Goal: Task Accomplishment & Management: Use online tool/utility

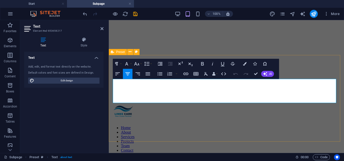
scroll to position [19, 0]
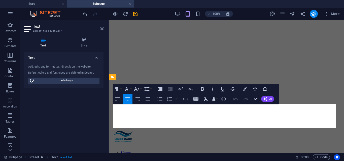
drag, startPoint x: 263, startPoint y: 126, endPoint x: 115, endPoint y: 107, distance: 149.3
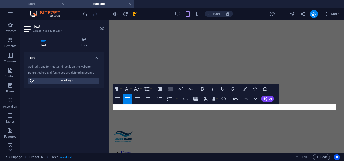
click at [48, 2] on h4 "Start" at bounding box center [33, 4] width 67 height 6
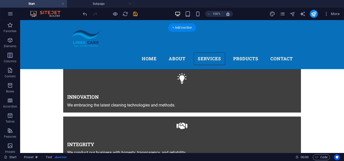
scroll to position [259, 0]
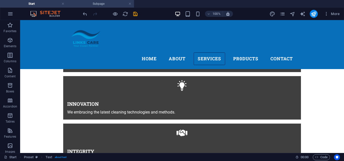
click at [101, 3] on h4 "Subpage" at bounding box center [100, 4] width 67 height 6
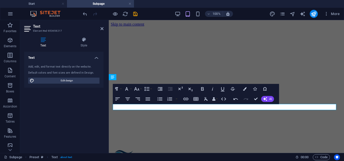
scroll to position [19, 0]
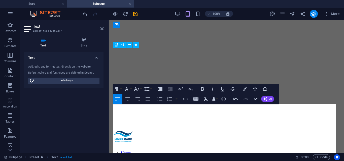
scroll to position [2592, 0]
click at [161, 97] on icon "button" at bounding box center [160, 99] width 6 height 6
click at [160, 100] on icon "button" at bounding box center [160, 98] width 5 height 3
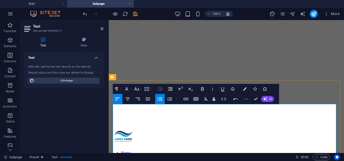
click at [160, 97] on icon "button" at bounding box center [160, 99] width 6 height 6
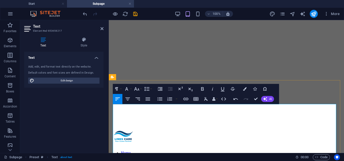
click at [160, 99] on icon "button" at bounding box center [160, 99] width 6 height 6
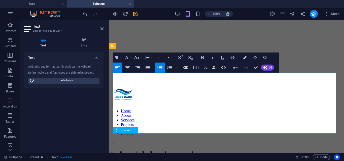
scroll to position [70, 0]
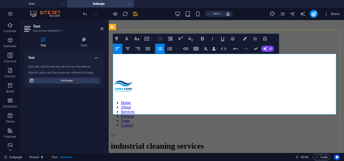
drag, startPoint x: 185, startPoint y: 102, endPoint x: 113, endPoint y: 57, distance: 85.2
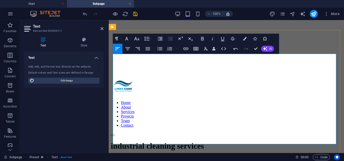
click at [160, 49] on icon "button" at bounding box center [160, 48] width 5 height 3
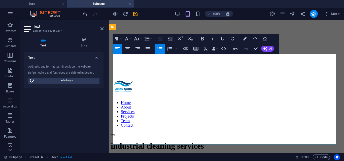
click at [159, 50] on icon "button" at bounding box center [160, 48] width 5 height 3
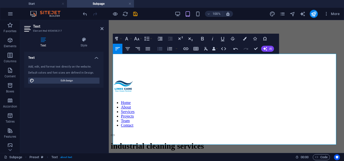
click at [159, 47] on icon "button" at bounding box center [160, 48] width 5 height 3
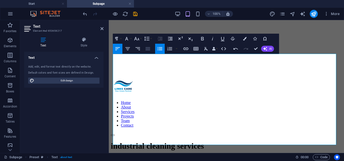
click at [149, 49] on icon "button" at bounding box center [148, 48] width 5 height 3
click at [129, 48] on icon "button" at bounding box center [128, 49] width 6 height 6
click at [129, 50] on icon "button" at bounding box center [128, 49] width 6 height 6
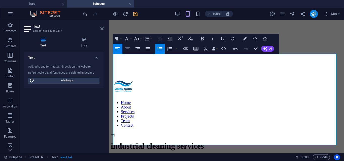
click at [129, 50] on icon "button" at bounding box center [128, 49] width 6 height 6
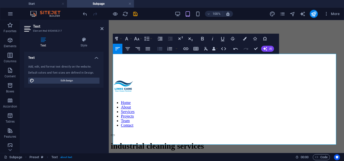
click at [159, 48] on icon "button" at bounding box center [160, 49] width 6 height 6
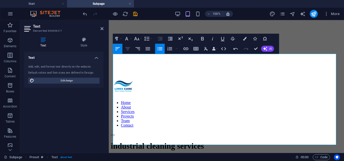
click at [128, 50] on icon "button" at bounding box center [127, 48] width 5 height 3
click at [117, 50] on icon "button" at bounding box center [118, 49] width 6 height 6
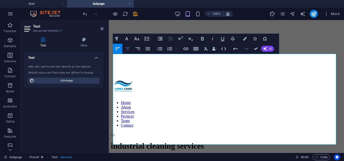
click at [130, 50] on icon "button" at bounding box center [128, 49] width 6 height 6
click at [158, 48] on icon "button" at bounding box center [160, 49] width 6 height 6
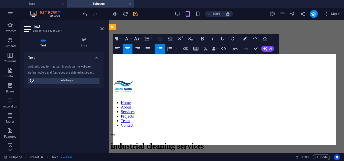
click at [129, 49] on icon "button" at bounding box center [128, 49] width 6 height 6
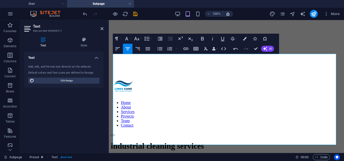
click at [129, 49] on icon "button" at bounding box center [128, 49] width 6 height 6
click at [131, 50] on button "Align Center" at bounding box center [128, 49] width 10 height 10
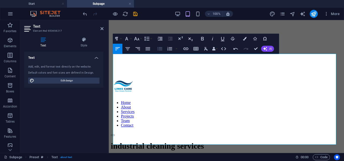
click at [160, 51] on icon "button" at bounding box center [160, 49] width 6 height 6
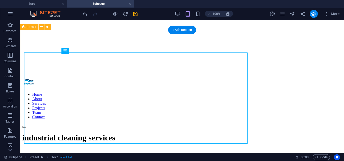
scroll to position [71, 0]
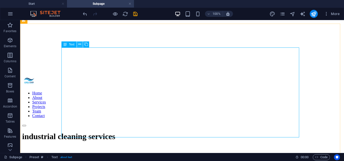
click at [80, 46] on icon at bounding box center [79, 44] width 3 height 5
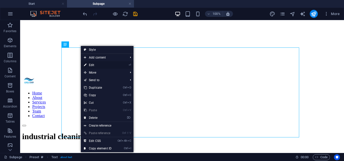
click at [89, 63] on link "⏎ Edit" at bounding box center [98, 65] width 34 height 8
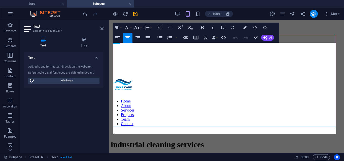
scroll to position [80, 0]
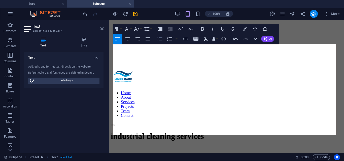
click at [161, 39] on icon "button" at bounding box center [160, 38] width 5 height 3
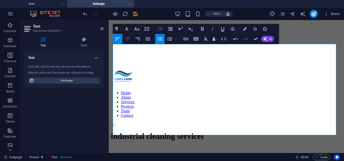
click at [130, 39] on icon "button" at bounding box center [128, 39] width 6 height 6
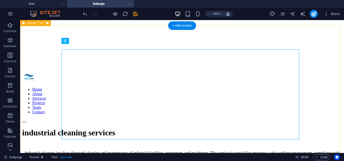
scroll to position [75, 0]
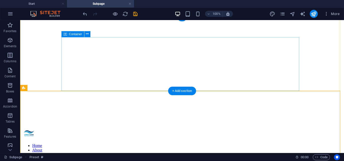
scroll to position [25, 0]
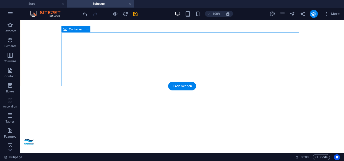
scroll to position [59, 0]
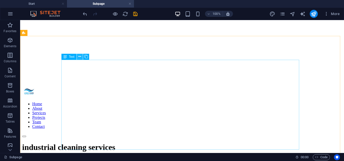
click at [80, 57] on icon at bounding box center [79, 56] width 3 height 5
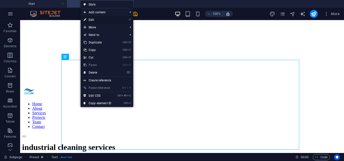
click at [102, 19] on link "⏎ Edit" at bounding box center [98, 20] width 34 height 8
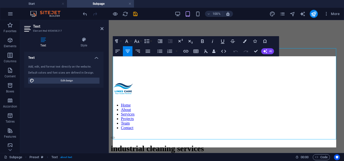
scroll to position [67, 0]
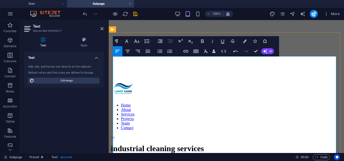
scroll to position [950, 0]
click at [128, 52] on icon "button" at bounding box center [128, 51] width 6 height 6
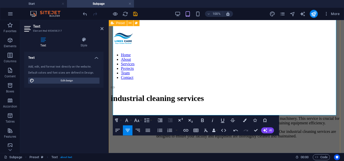
drag, startPoint x: 309, startPoint y: 100, endPoint x: 113, endPoint y: 95, distance: 196.5
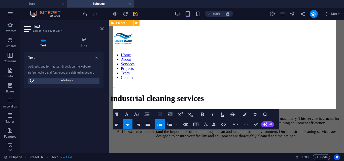
scroll to position [1508, 0]
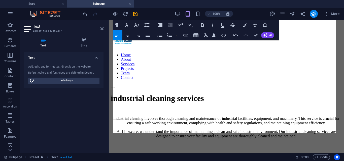
click at [127, 36] on icon "button" at bounding box center [127, 35] width 5 height 3
click at [160, 36] on icon "button" at bounding box center [160, 35] width 5 height 3
click at [119, 37] on icon "button" at bounding box center [118, 35] width 6 height 6
click at [131, 36] on button "Align Center" at bounding box center [128, 35] width 10 height 10
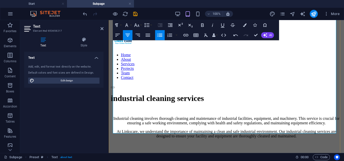
click at [114, 36] on button "Align Left" at bounding box center [118, 35] width 10 height 10
click at [116, 36] on icon "button" at bounding box center [117, 35] width 5 height 3
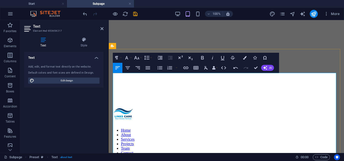
scroll to position [118, 0]
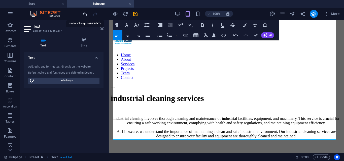
click at [86, 13] on icon "undo" at bounding box center [85, 14] width 6 height 6
click at [85, 14] on icon "undo" at bounding box center [85, 14] width 6 height 6
drag, startPoint x: 113, startPoint y: 81, endPoint x: 184, endPoint y: 90, distance: 72.1
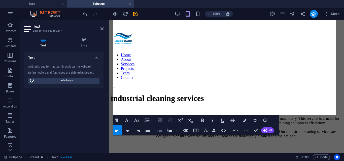
click at [161, 131] on icon "button" at bounding box center [160, 130] width 5 height 3
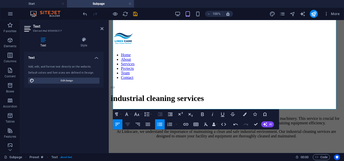
click at [127, 126] on icon "button" at bounding box center [128, 125] width 6 height 6
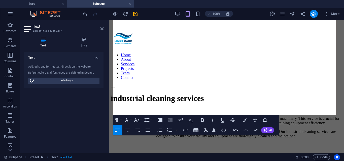
click at [130, 130] on icon "button" at bounding box center [128, 130] width 6 height 6
click at [128, 128] on icon "button" at bounding box center [128, 130] width 6 height 6
click at [159, 132] on icon "button" at bounding box center [160, 130] width 5 height 3
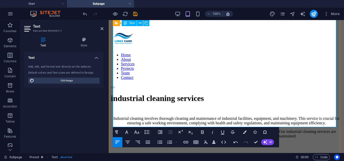
click at [129, 144] on icon "button" at bounding box center [128, 143] width 6 height 6
click at [157, 142] on icon "button" at bounding box center [160, 143] width 6 height 6
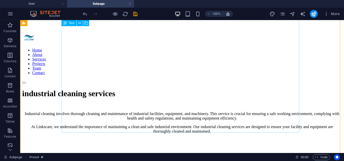
scroll to position [113, 0]
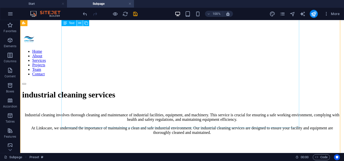
click at [81, 23] on icon at bounding box center [79, 23] width 3 height 5
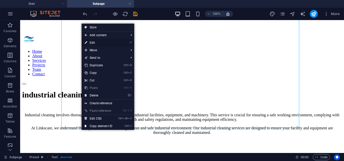
click at [100, 42] on link "⏎ Edit" at bounding box center [99, 43] width 34 height 8
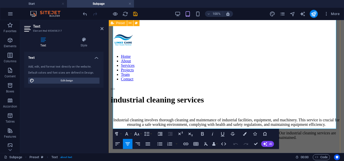
scroll to position [125, 0]
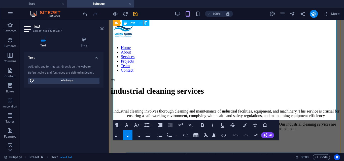
drag, startPoint x: 117, startPoint y: 94, endPoint x: 240, endPoint y: 114, distance: 124.5
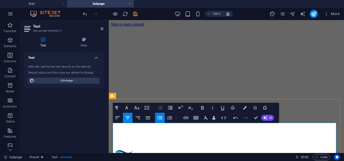
scroll to position [50, 0]
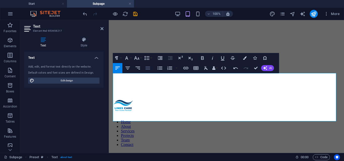
click at [149, 69] on icon "button" at bounding box center [148, 68] width 5 height 3
drag, startPoint x: 316, startPoint y: 100, endPoint x: 117, endPoint y: 72, distance: 201.1
click at [147, 69] on icon "button" at bounding box center [148, 68] width 5 height 3
click at [129, 69] on icon "button" at bounding box center [128, 68] width 6 height 6
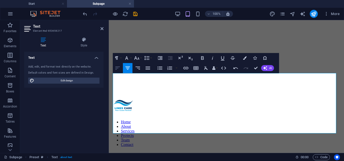
click at [114, 68] on button "Align Left" at bounding box center [118, 68] width 10 height 10
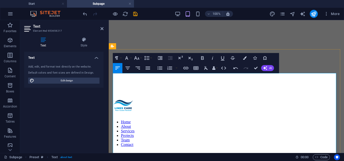
scroll to position [1508, 0]
drag, startPoint x: 133, startPoint y: 119, endPoint x: 205, endPoint y: 121, distance: 72.5
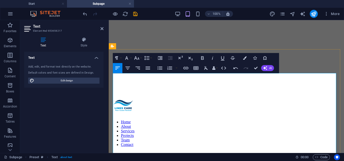
drag, startPoint x: 153, startPoint y: 125, endPoint x: 129, endPoint y: 124, distance: 23.7
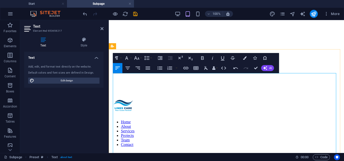
drag, startPoint x: 113, startPoint y: 123, endPoint x: 154, endPoint y: 125, distance: 41.1
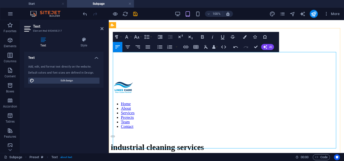
scroll to position [76, 0]
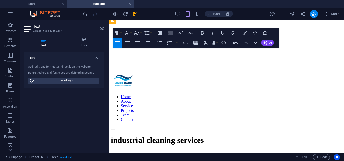
click at [161, 44] on icon "button" at bounding box center [160, 43] width 6 height 6
click at [127, 44] on icon "button" at bounding box center [127, 43] width 5 height 3
click at [161, 44] on icon "button" at bounding box center [160, 43] width 6 height 6
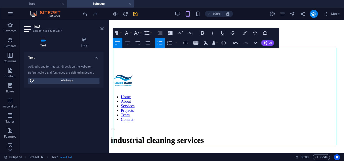
click at [129, 42] on icon "button" at bounding box center [127, 43] width 5 height 3
click at [244, 33] on icon "button" at bounding box center [245, 33] width 4 height 4
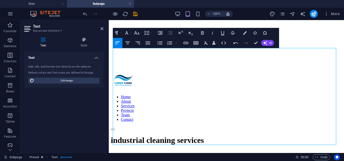
drag, startPoint x: 262, startPoint y: 121, endPoint x: 215, endPoint y: 64, distance: 73.5
click at [245, 33] on icon "button" at bounding box center [245, 33] width 4 height 4
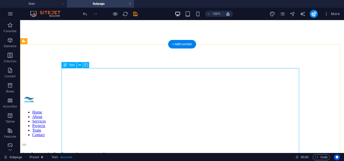
scroll to position [25, 0]
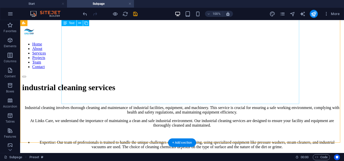
scroll to position [126, 0]
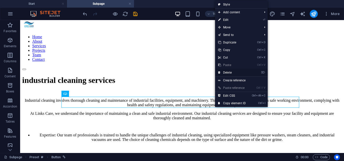
click at [235, 72] on link "⌦ Delete" at bounding box center [232, 73] width 34 height 8
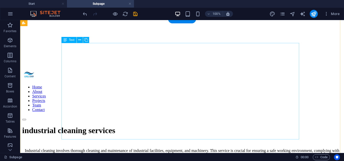
scroll to position [0, 0]
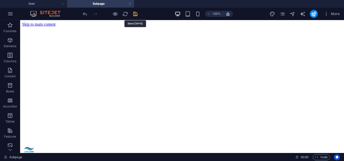
click at [135, 15] on icon "save" at bounding box center [135, 14] width 6 height 6
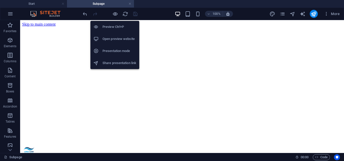
click at [116, 25] on h6 "Preview Ctrl+P" at bounding box center [119, 27] width 34 height 6
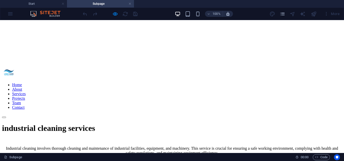
scroll to position [126, 0]
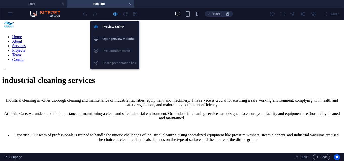
click at [116, 11] on icon "button" at bounding box center [115, 14] width 6 height 6
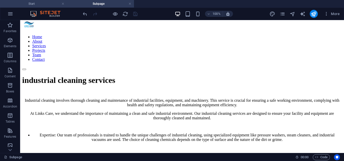
click at [42, 5] on h4 "Start" at bounding box center [33, 4] width 67 height 6
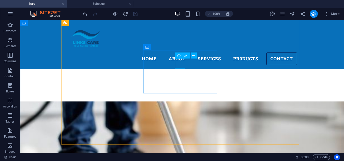
scroll to position [461, 0]
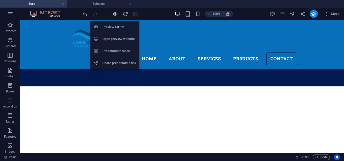
click at [116, 15] on icon "button" at bounding box center [115, 14] width 6 height 6
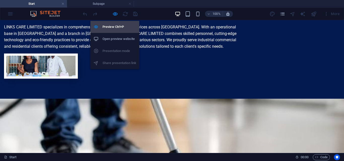
click at [116, 24] on h6 "Preview Ctrl+P" at bounding box center [119, 27] width 34 height 6
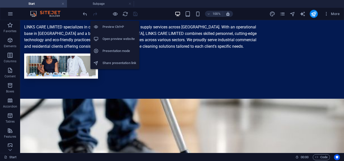
scroll to position [473, 0]
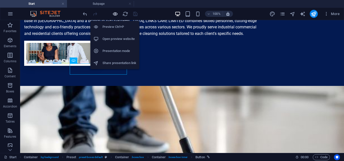
click at [116, 12] on icon "button" at bounding box center [115, 14] width 6 height 6
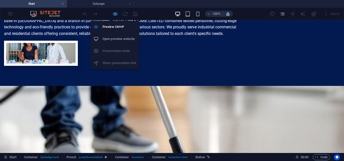
scroll to position [461, 0]
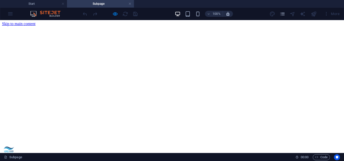
scroll to position [0, 0]
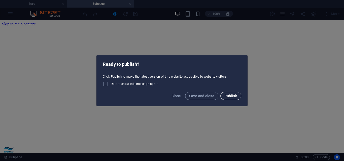
click at [236, 95] on span "Publish" at bounding box center [230, 96] width 13 height 4
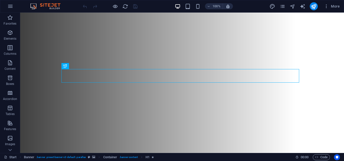
click at [317, 78] on figure at bounding box center [182, 86] width 324 height 147
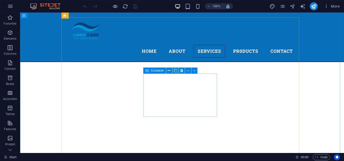
scroll to position [478, 0]
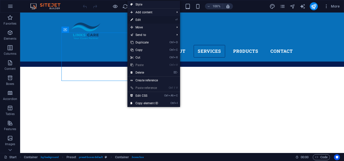
click at [152, 19] on link "⏎ Edit" at bounding box center [144, 20] width 34 height 8
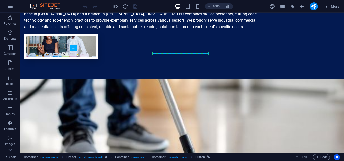
drag, startPoint x: 76, startPoint y: 54, endPoint x: 165, endPoint y: 61, distance: 88.9
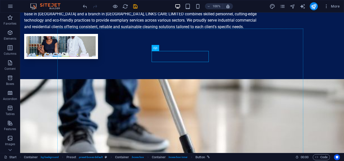
drag, startPoint x: 171, startPoint y: 55, endPoint x: 105, endPoint y: 78, distance: 69.9
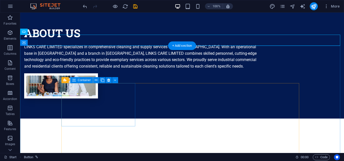
scroll to position [447, 0]
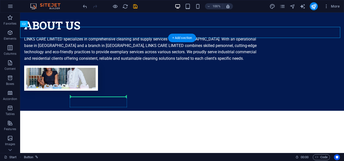
drag, startPoint x: 51, startPoint y: 32, endPoint x: 103, endPoint y: 99, distance: 85.0
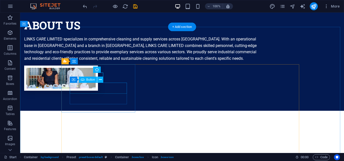
click at [99, 81] on icon at bounding box center [100, 79] width 3 height 5
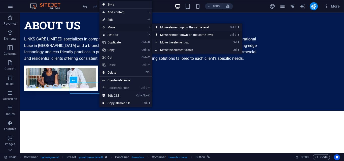
click at [174, 36] on link "Ctrl ⇧ ⬇ Move element down on the same level" at bounding box center [187, 35] width 71 height 8
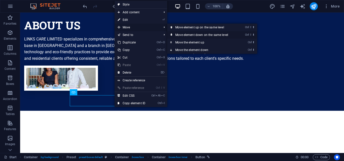
click at [180, 34] on link "Ctrl ⇧ ⬇ Move element down on the same level" at bounding box center [202, 35] width 71 height 8
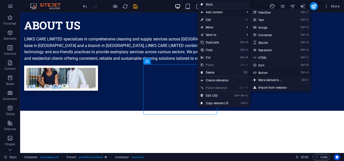
click at [265, 71] on link "Ctrl 9 Button" at bounding box center [271, 73] width 42 height 8
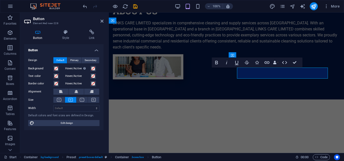
scroll to position [443, 0]
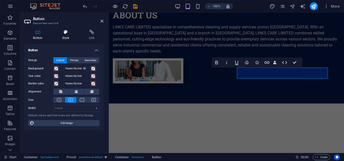
click at [64, 35] on h4 "Style" at bounding box center [66, 35] width 27 height 11
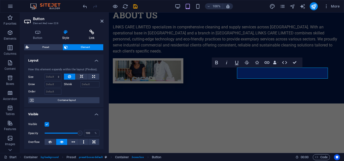
click at [93, 34] on icon at bounding box center [92, 32] width 24 height 5
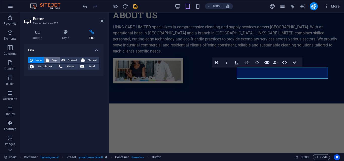
click at [55, 61] on span "Page" at bounding box center [54, 60] width 8 height 6
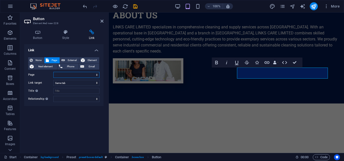
click at [97, 76] on select "Start Subpage Legal Notice Privacy" at bounding box center [76, 75] width 46 height 6
click at [53, 72] on select "Start Subpage Legal Notice Privacy" at bounding box center [76, 75] width 46 height 6
click at [95, 75] on select "Start Subpage Legal Notice Privacy" at bounding box center [76, 75] width 46 height 6
select select "0"
click at [53, 72] on select "Start Subpage Legal Notice Privacy" at bounding box center [76, 75] width 46 height 6
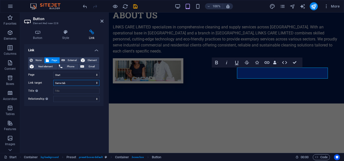
click at [95, 84] on select "New tab Same tab Overlay" at bounding box center [76, 83] width 46 height 6
click at [53, 80] on select "New tab Same tab Overlay" at bounding box center [76, 83] width 46 height 6
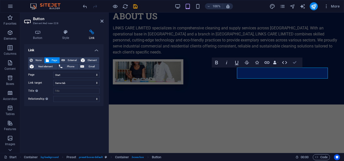
scroll to position [447, 0]
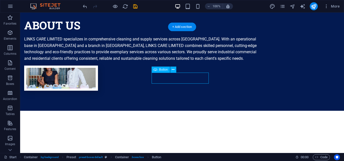
drag, startPoint x: 220, startPoint y: 91, endPoint x: 157, endPoint y: 78, distance: 64.0
click at [173, 68] on icon at bounding box center [173, 69] width 3 height 5
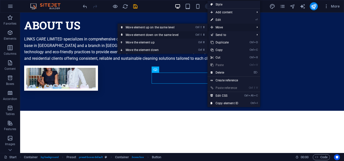
click at [174, 34] on link "Ctrl ⇧ ⬇ Move element down on the same level" at bounding box center [153, 35] width 71 height 8
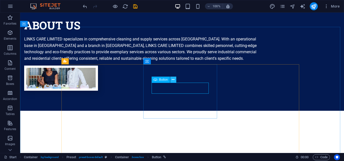
click at [174, 80] on icon at bounding box center [173, 79] width 3 height 5
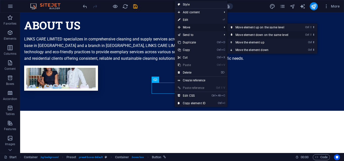
click at [261, 35] on link "Ctrl ⇧ ⬇ Move element down on the same level" at bounding box center [262, 35] width 71 height 8
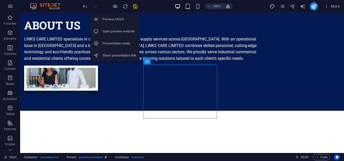
click at [115, 18] on h6 "Preview Ctrl+P" at bounding box center [119, 19] width 34 height 6
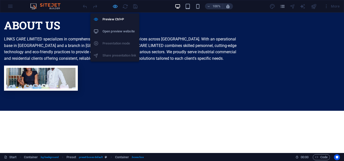
click at [115, 8] on icon "button" at bounding box center [115, 7] width 6 height 6
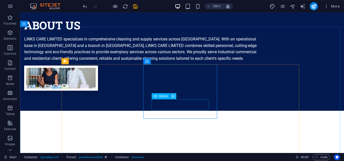
click at [173, 96] on icon at bounding box center [173, 96] width 3 height 5
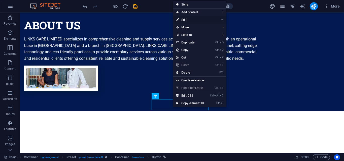
click at [198, 19] on link "⏎ Edit" at bounding box center [190, 20] width 34 height 8
select select
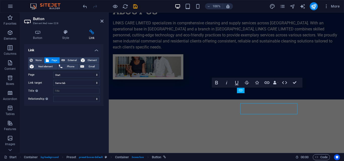
scroll to position [443, 0]
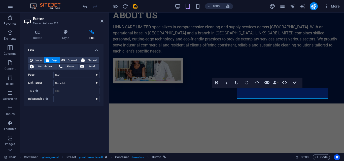
click at [92, 37] on h4 "Link" at bounding box center [92, 35] width 24 height 11
click at [96, 75] on select "Start Subpage Legal Notice Privacy" at bounding box center [76, 75] width 46 height 6
select select "1"
click at [53, 72] on select "Start Subpage Legal Notice Privacy" at bounding box center [76, 75] width 46 height 6
click at [97, 83] on select "New tab Same tab Overlay" at bounding box center [76, 83] width 46 height 6
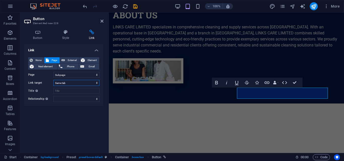
click at [53, 80] on select "New tab Same tab Overlay" at bounding box center [76, 83] width 46 height 6
click at [62, 35] on h4 "Style" at bounding box center [66, 35] width 27 height 11
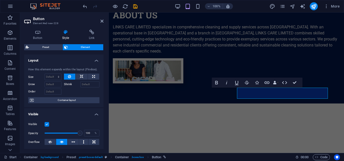
scroll to position [25, 0]
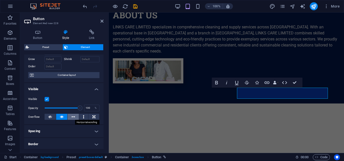
click at [70, 116] on button at bounding box center [72, 117] width 11 height 6
click at [64, 115] on button at bounding box center [61, 117] width 11 height 6
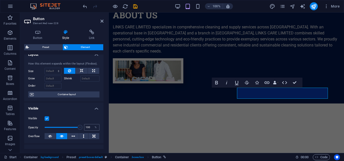
scroll to position [0, 0]
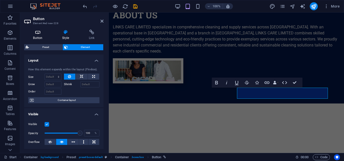
click at [41, 36] on h4 "Button" at bounding box center [38, 35] width 29 height 11
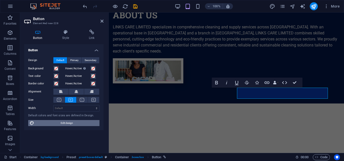
click at [80, 122] on span "Edit design" at bounding box center [67, 123] width 62 height 6
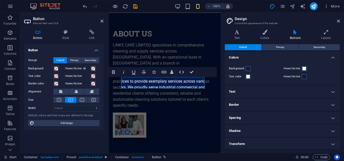
scroll to position [710, 0]
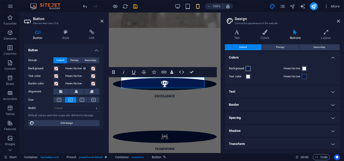
click at [248, 69] on span at bounding box center [248, 69] width 4 height 4
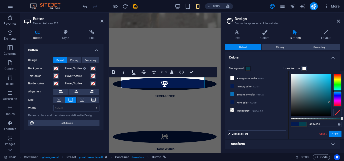
click at [335, 91] on div at bounding box center [337, 90] width 8 height 33
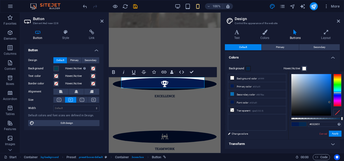
click at [337, 93] on div at bounding box center [337, 90] width 8 height 33
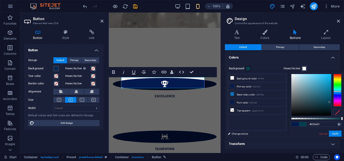
click at [337, 91] on div at bounding box center [337, 90] width 8 height 33
click at [231, 95] on icon at bounding box center [232, 94] width 4 height 4
type input "#0870ba"
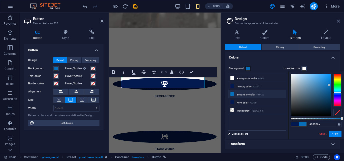
click at [338, 22] on icon at bounding box center [338, 21] width 3 height 4
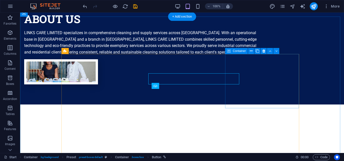
scroll to position [457, 0]
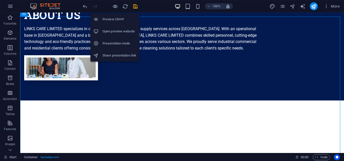
click at [114, 17] on h6 "Preview Ctrl+P" at bounding box center [119, 19] width 34 height 6
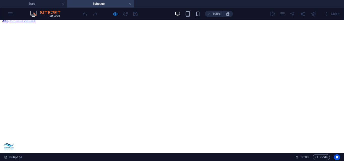
scroll to position [0, 0]
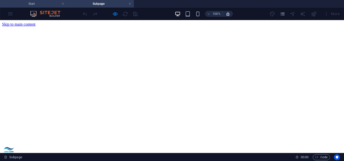
click at [29, 2] on h4 "Start" at bounding box center [33, 4] width 67 height 6
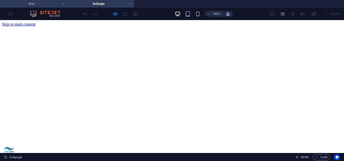
click at [47, 4] on h4 "Start" at bounding box center [33, 4] width 67 height 6
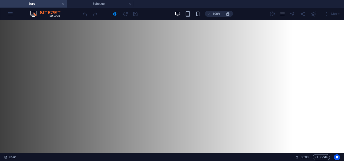
scroll to position [457, 0]
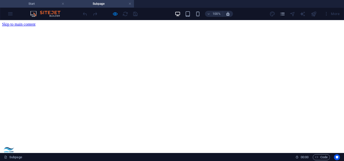
click at [47, 5] on h4 "Start" at bounding box center [33, 4] width 67 height 6
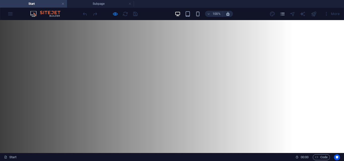
scroll to position [457, 0]
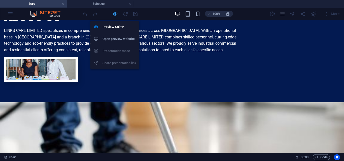
click at [115, 15] on icon "button" at bounding box center [115, 14] width 6 height 6
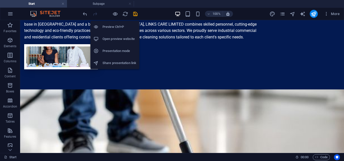
click at [117, 27] on h6 "Preview Ctrl+P" at bounding box center [119, 27] width 34 height 6
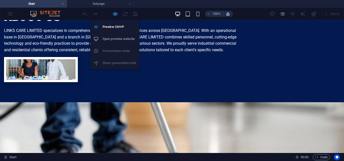
click at [115, 15] on icon "button" at bounding box center [115, 14] width 6 height 6
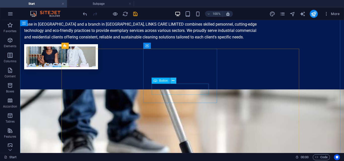
click at [172, 82] on icon at bounding box center [173, 80] width 3 height 5
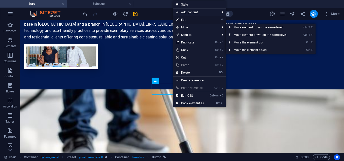
click at [196, 18] on link "⏎ Edit" at bounding box center [190, 20] width 34 height 8
select select "1"
select select
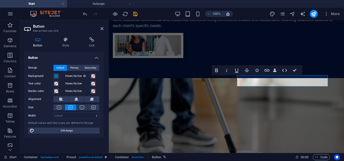
scroll to position [463, 0]
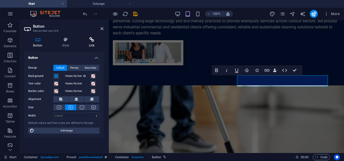
click at [95, 41] on icon at bounding box center [92, 39] width 24 height 5
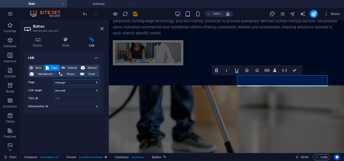
click at [97, 84] on select "Start Subpage Legal Notice Privacy" at bounding box center [76, 83] width 46 height 6
click at [94, 118] on div "Link None Page External Element Next element Phone Email Page Start Subpage Leg…" at bounding box center [63, 100] width 79 height 97
click at [97, 91] on select "New tab Same tab Overlay" at bounding box center [76, 91] width 46 height 6
click at [87, 124] on div "Link None Page External Element Next element Phone Email Page Start Subpage Leg…" at bounding box center [63, 100] width 79 height 97
click at [102, 30] on icon at bounding box center [101, 29] width 3 height 4
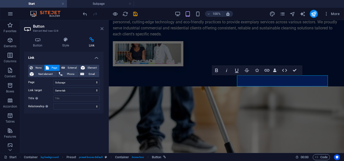
scroll to position [470, 0]
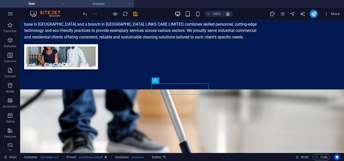
click at [100, 3] on h4 "Subpage" at bounding box center [100, 4] width 67 height 6
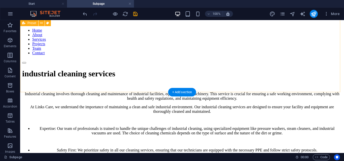
scroll to position [105, 0]
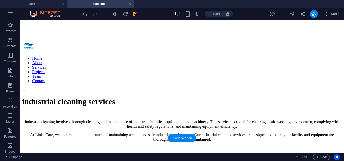
click at [181, 137] on div "+ Add section" at bounding box center [182, 138] width 28 height 9
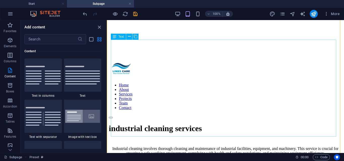
scroll to position [101, 0]
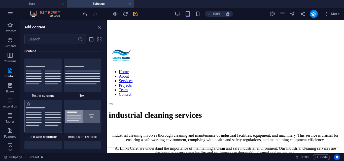
click at [48, 118] on img at bounding box center [43, 116] width 35 height 19
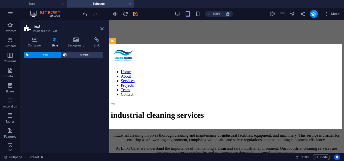
select select "rem"
select select "px"
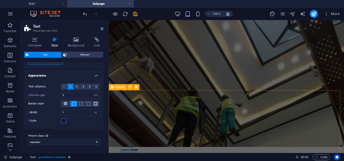
scroll to position [0, 0]
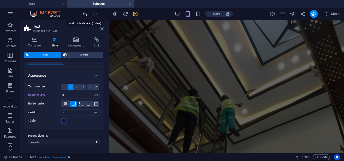
click at [86, 13] on icon "undo" at bounding box center [85, 14] width 6 height 6
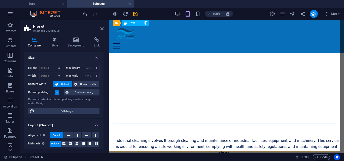
scroll to position [76, 0]
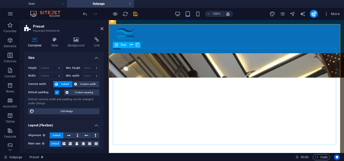
click at [193, 11] on div "100%" at bounding box center [204, 14] width 58 height 8
click at [82, 15] on icon "undo" at bounding box center [85, 14] width 6 height 6
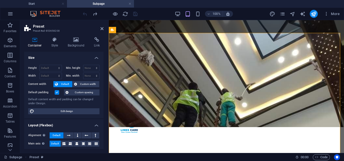
scroll to position [0, 0]
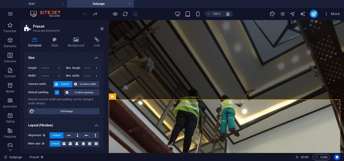
click at [82, 15] on div at bounding box center [110, 14] width 56 height 8
click at [101, 27] on icon at bounding box center [101, 29] width 3 height 4
